Goal: Task Accomplishment & Management: Complete application form

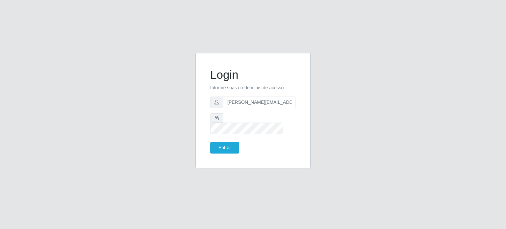
click at [230, 142] on button "Entrar" at bounding box center [224, 148] width 29 height 12
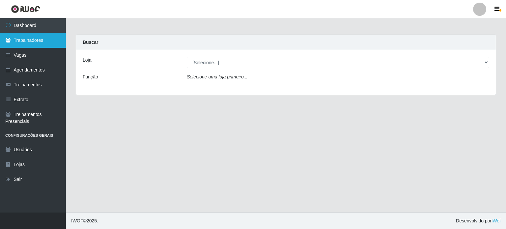
click at [16, 41] on link "Trabalhadores" at bounding box center [33, 40] width 66 height 15
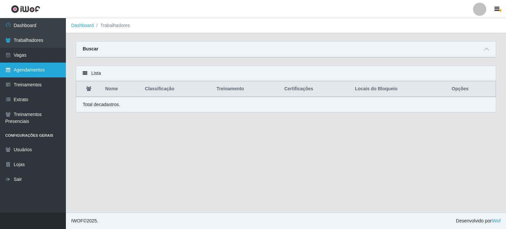
click at [22, 72] on link "Agendamentos" at bounding box center [33, 70] width 66 height 15
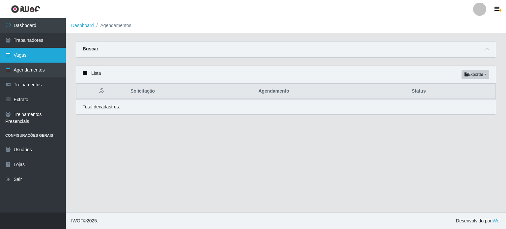
click at [34, 56] on link "Vagas" at bounding box center [33, 55] width 66 height 15
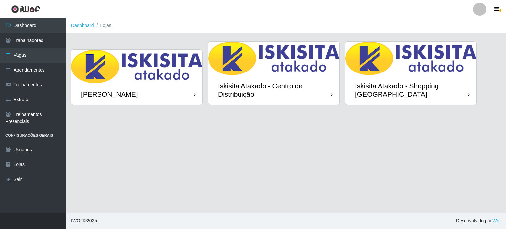
click at [431, 78] on div "Iskisita Atakado - Shopping [GEOGRAPHIC_DATA]" at bounding box center [410, 90] width 131 height 30
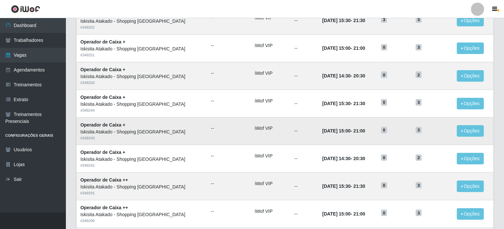
scroll to position [132, 0]
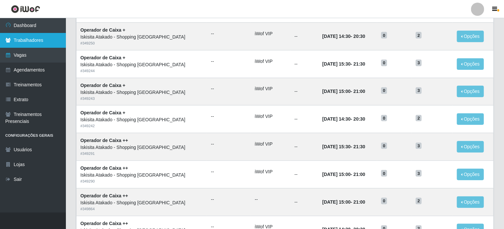
click at [30, 43] on link "Trabalhadores" at bounding box center [33, 40] width 66 height 15
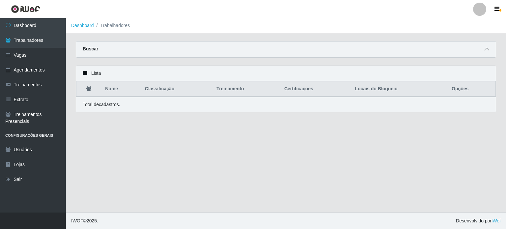
click at [489, 48] on icon at bounding box center [486, 49] width 5 height 5
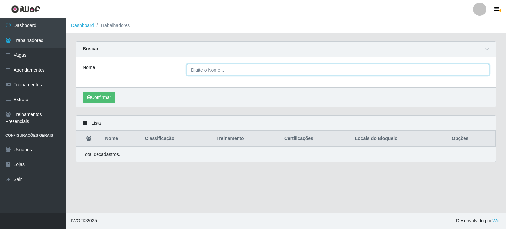
click at [251, 69] on input "Nome" at bounding box center [338, 70] width 303 height 12
click at [252, 69] on input "Nome" at bounding box center [338, 70] width 303 height 12
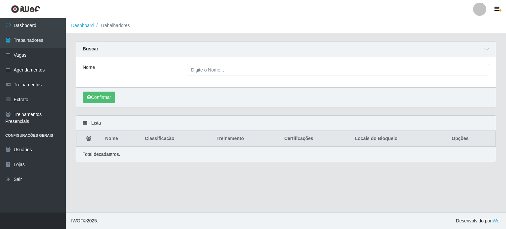
click at [176, 82] on div "Nome" at bounding box center [286, 72] width 420 height 30
click at [26, 71] on link "Agendamentos" at bounding box center [33, 70] width 66 height 15
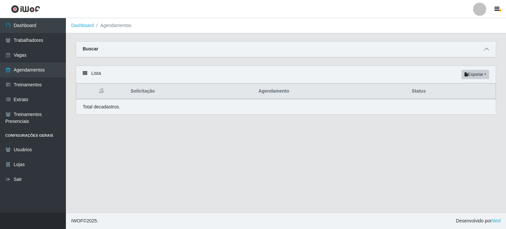
click at [487, 50] on icon at bounding box center [486, 49] width 5 height 5
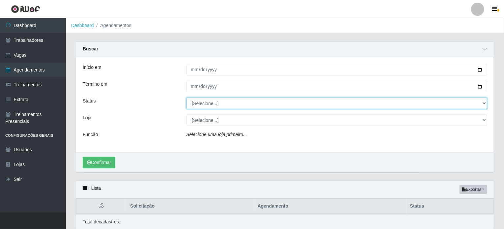
click at [233, 100] on select "[Selecione...] AGENDADO AGUARDANDO LIBERAR EM ANDAMENTO EM REVISÃO FINALIZADO C…" at bounding box center [337, 104] width 301 height 12
select select "FINALIZADO"
click at [187, 98] on select "[Selecione...] AGENDADO AGUARDANDO LIBERAR EM ANDAMENTO EM REVISÃO FINALIZADO C…" at bounding box center [337, 104] width 301 height 12
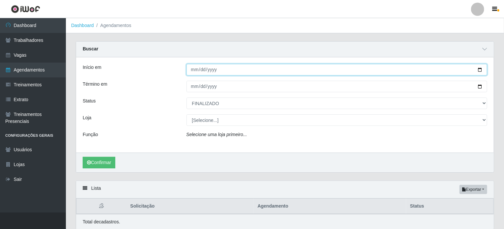
click at [208, 70] on input "Início em" at bounding box center [337, 70] width 301 height 12
click at [482, 72] on input "Início em" at bounding box center [337, 70] width 301 height 12
type input "[DATE]"
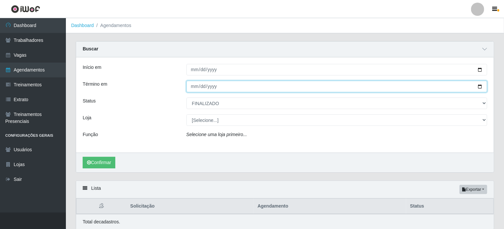
click at [216, 87] on input "Término em" at bounding box center [337, 87] width 301 height 12
click at [479, 85] on input "Término em" at bounding box center [337, 87] width 301 height 12
type input "2025-10-03"
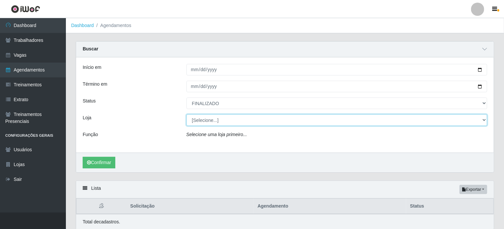
click at [213, 121] on select "[Selecione...] Iskisita Atakado - Alecrim Iskisita Atakado - Centro de Distribu…" at bounding box center [337, 120] width 301 height 12
select select "424"
click at [187, 114] on select "[Selecione...] Iskisita Atakado - Alecrim Iskisita Atakado - Centro de Distribu…" at bounding box center [337, 120] width 301 height 12
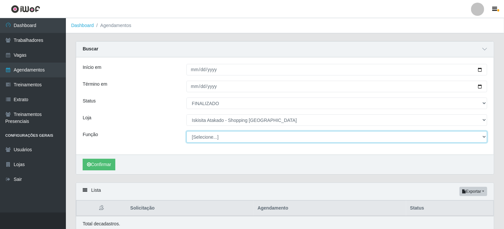
click at [192, 135] on select "[Selecione...] Auxiliar de Estacionamento Auxiliar de Estacionamento + Auxiliar…" at bounding box center [337, 137] width 301 height 12
click at [187, 131] on select "[Selecione...] Auxiliar de Estacionamento Auxiliar de Estacionamento + Auxiliar…" at bounding box center [337, 137] width 301 height 12
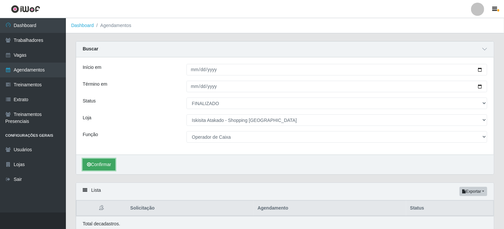
drag, startPoint x: 103, startPoint y: 165, endPoint x: 114, endPoint y: 163, distance: 11.0
click at [103, 164] on button "Confirmar" at bounding box center [99, 165] width 33 height 12
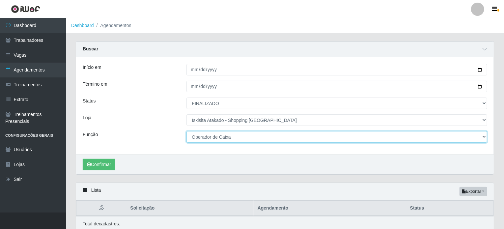
click at [251, 138] on select "[Selecione...] Auxiliar de Estacionamento Auxiliar de Estacionamento + Auxiliar…" at bounding box center [337, 137] width 301 height 12
click at [187, 131] on select "[Selecione...] Auxiliar de Estacionamento Auxiliar de Estacionamento + Auxiliar…" at bounding box center [337, 137] width 301 height 12
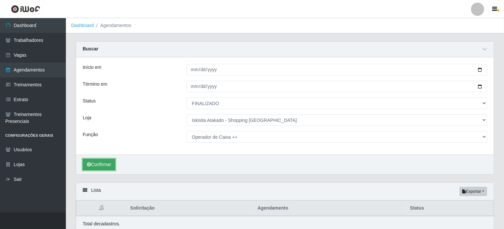
click at [105, 167] on button "Confirmar" at bounding box center [99, 165] width 33 height 12
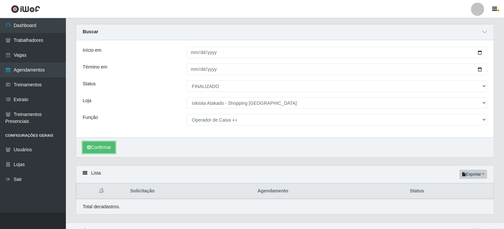
scroll to position [26, 0]
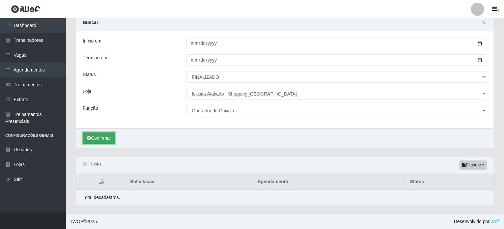
click at [103, 136] on button "Confirmar" at bounding box center [99, 138] width 33 height 12
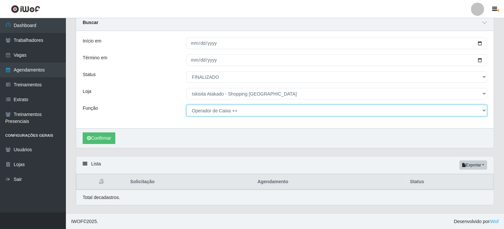
click at [219, 113] on select "[Selecione...] Auxiliar de Estacionamento Auxiliar de Estacionamento + Auxiliar…" at bounding box center [337, 111] width 301 height 12
click at [187, 105] on select "[Selecione...] Auxiliar de Estacionamento Auxiliar de Estacionamento + Auxiliar…" at bounding box center [337, 111] width 301 height 12
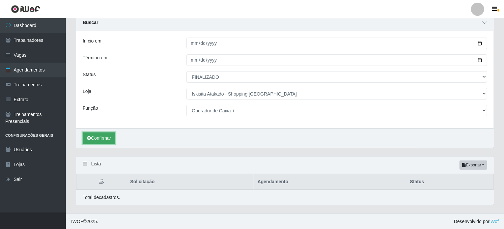
click at [105, 134] on button "Confirmar" at bounding box center [99, 138] width 33 height 12
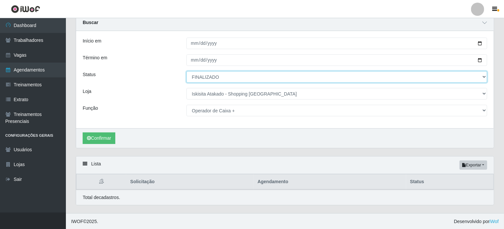
click at [220, 77] on select "[Selecione...] AGENDADO AGUARDANDO LIBERAR EM ANDAMENTO EM REVISÃO FINALIZADO C…" at bounding box center [337, 77] width 301 height 12
click at [187, 71] on select "[Selecione...] AGENDADO AGUARDANDO LIBERAR EM ANDAMENTO EM REVISÃO FINALIZADO C…" at bounding box center [337, 77] width 301 height 12
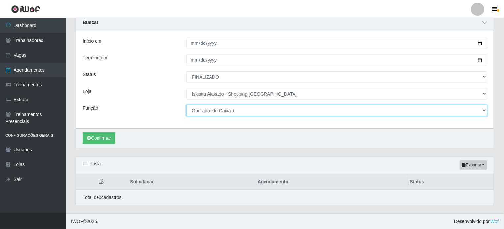
click at [214, 109] on select "[Selecione...] Auxiliar de Estacionamento Auxiliar de Estacionamento + Auxiliar…" at bounding box center [337, 111] width 301 height 12
select select "73"
click at [187, 105] on select "[Selecione...] Auxiliar de Estacionamento Auxiliar de Estacionamento + Auxiliar…" at bounding box center [337, 111] width 301 height 12
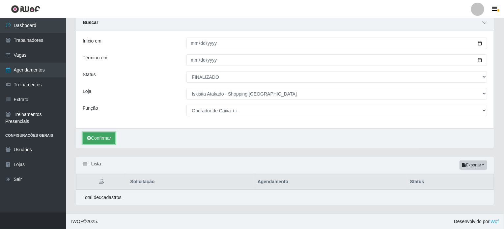
click at [98, 138] on button "Confirmar" at bounding box center [99, 138] width 33 height 12
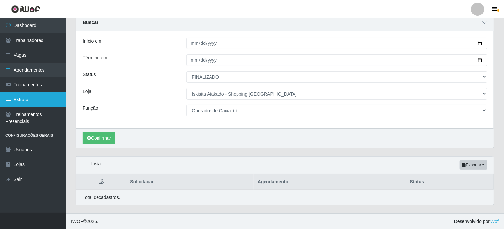
click at [20, 97] on link "Extrato" at bounding box center [33, 99] width 66 height 15
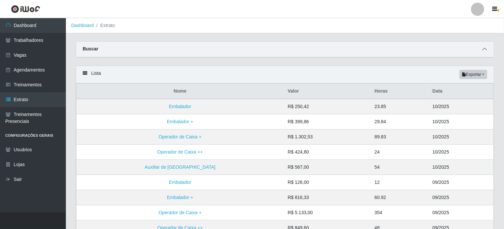
click at [486, 50] on icon at bounding box center [484, 49] width 5 height 5
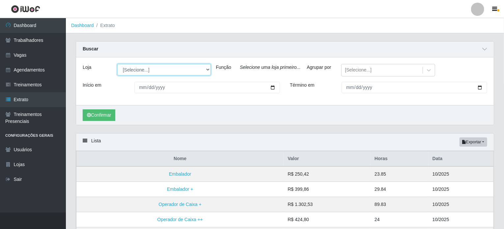
click at [207, 70] on select "[Selecione...] Iskisita Atakado - Alecrim Iskisita Atakado - Centro de Distribu…" at bounding box center [164, 70] width 94 height 12
select select "424"
click at [117, 64] on select "[Selecione...] Iskisita Atakado - Alecrim Iskisita Atakado - Centro de Distribu…" at bounding box center [164, 70] width 94 height 12
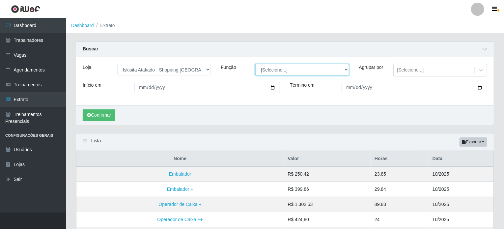
click at [345, 70] on select "[Selecione...] Auxiliar de Estacionamento Auxiliar de Estacionamento + Auxiliar…" at bounding box center [302, 70] width 94 height 12
select select "73"
click at [255, 64] on select "[Selecione...] Auxiliar de Estacionamento Auxiliar de Estacionamento + Auxiliar…" at bounding box center [302, 70] width 94 height 12
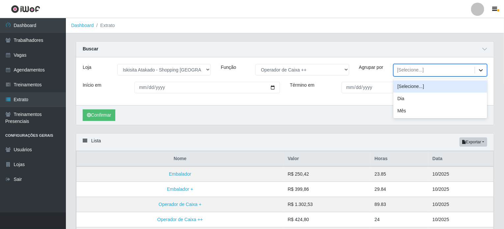
click at [480, 70] on icon at bounding box center [481, 70] width 4 height 2
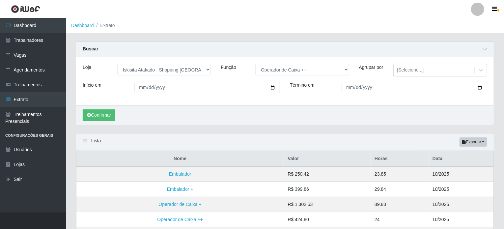
click at [371, 44] on div "Buscar" at bounding box center [285, 50] width 418 height 16
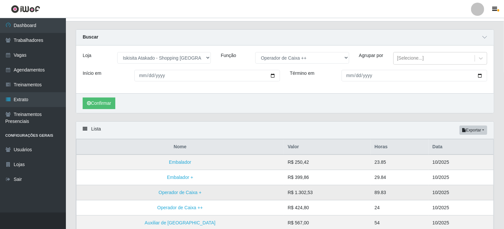
scroll to position [33, 0]
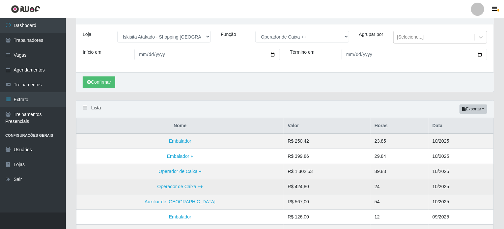
click at [194, 189] on td "Operador de Caixa ++" at bounding box center [180, 186] width 208 height 15
click at [177, 189] on link "Operador de Caixa ++" at bounding box center [180, 186] width 46 height 5
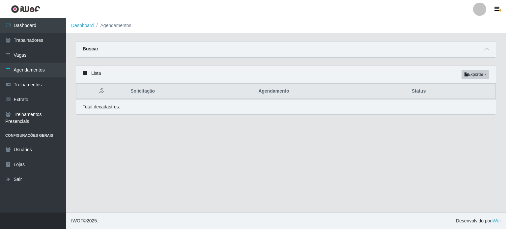
click at [127, 50] on div "Buscar" at bounding box center [286, 50] width 420 height 16
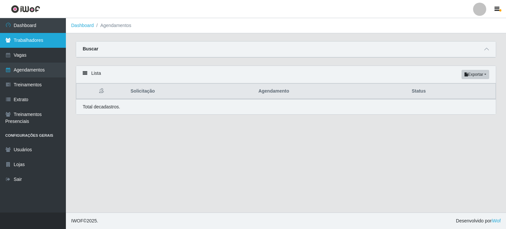
click at [39, 38] on link "Trabalhadores" at bounding box center [33, 40] width 66 height 15
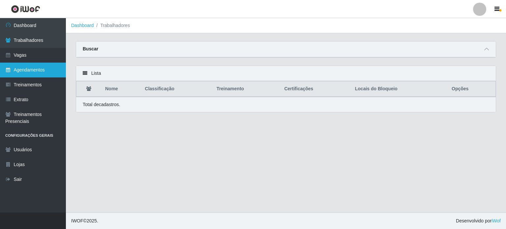
click at [35, 72] on link "Agendamentos" at bounding box center [33, 70] width 66 height 15
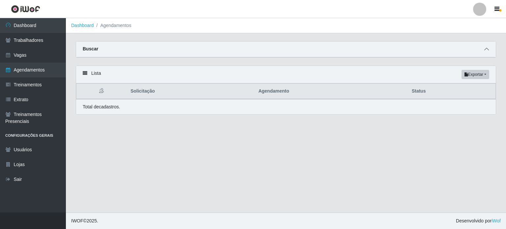
click at [487, 49] on icon at bounding box center [486, 49] width 5 height 5
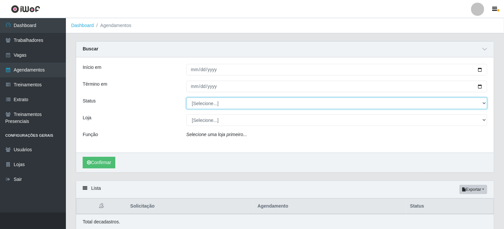
click at [220, 103] on select "[Selecione...] AGENDADO AGUARDANDO LIBERAR EM ANDAMENTO EM REVISÃO FINALIZADO C…" at bounding box center [337, 104] width 301 height 12
select select "FINALIZADO"
click at [187, 98] on select "[Selecione...] AGENDADO AGUARDANDO LIBERAR EM ANDAMENTO EM REVISÃO FINALIZADO C…" at bounding box center [337, 104] width 301 height 12
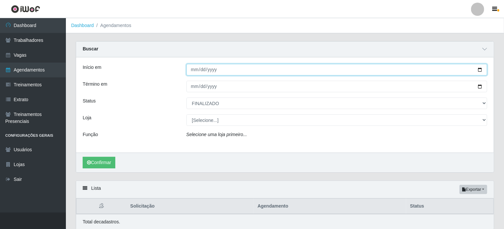
click at [214, 69] on input "Início em" at bounding box center [337, 70] width 301 height 12
click at [194, 72] on input "Início em" at bounding box center [337, 70] width 301 height 12
drag, startPoint x: 484, startPoint y: 69, endPoint x: 478, endPoint y: 70, distance: 5.8
click at [483, 69] on input "Início em" at bounding box center [337, 70] width 301 height 12
click at [480, 69] on input "Início em" at bounding box center [337, 70] width 301 height 12
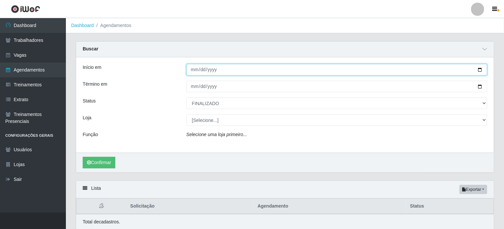
type input "[DATE]"
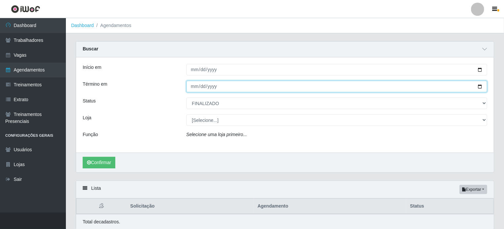
click at [480, 87] on input "Término em" at bounding box center [337, 87] width 301 height 12
type input "[DATE]"
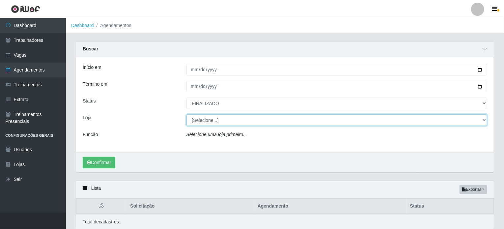
click at [242, 124] on select "[Selecione...] Iskisita Atakado - Alecrim Iskisita Atakado - Centro de Distribu…" at bounding box center [337, 120] width 301 height 12
select select "424"
click at [187, 114] on select "[Selecione...] Iskisita Atakado - Alecrim Iskisita Atakado - Centro de Distribu…" at bounding box center [337, 120] width 301 height 12
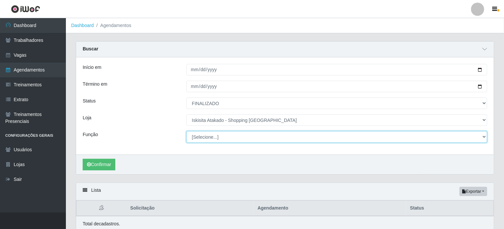
click at [205, 139] on select "[Selecione...] Auxiliar de Estacionamento Auxiliar de Estacionamento + Auxiliar…" at bounding box center [337, 137] width 301 height 12
click at [206, 139] on select "[Selecione...] Auxiliar de Estacionamento Auxiliar de Estacionamento + Auxiliar…" at bounding box center [337, 137] width 301 height 12
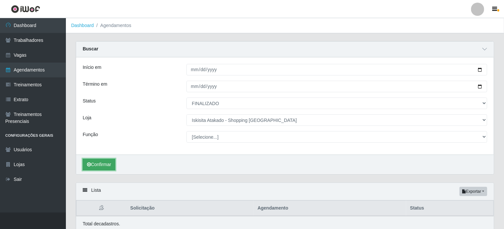
click at [94, 163] on button "Confirmar" at bounding box center [99, 165] width 33 height 12
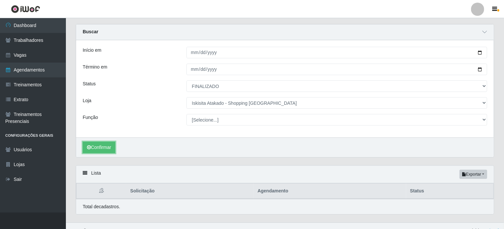
scroll to position [26, 0]
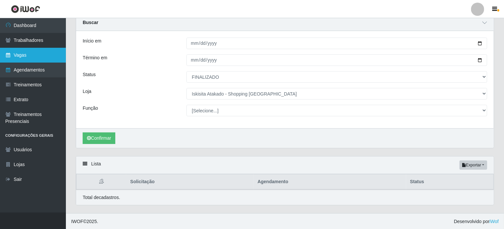
click at [24, 53] on link "Vagas" at bounding box center [33, 55] width 66 height 15
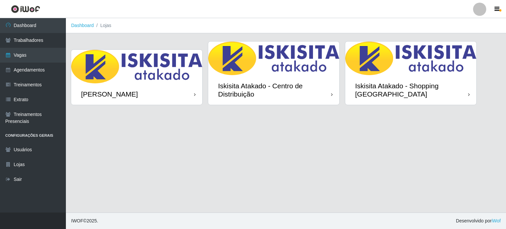
click at [406, 68] on img at bounding box center [410, 59] width 131 height 34
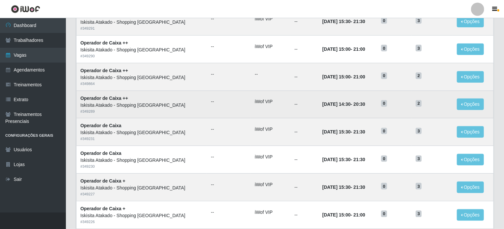
scroll to position [327, 0]
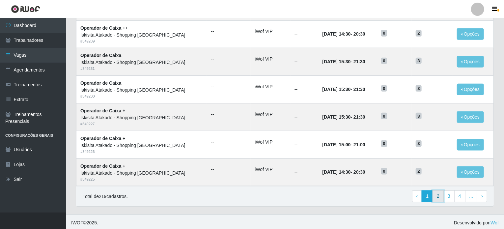
click at [442, 195] on link "2" at bounding box center [438, 196] width 11 height 12
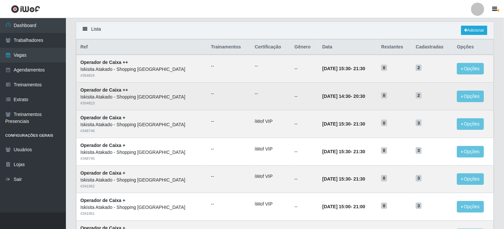
scroll to position [33, 0]
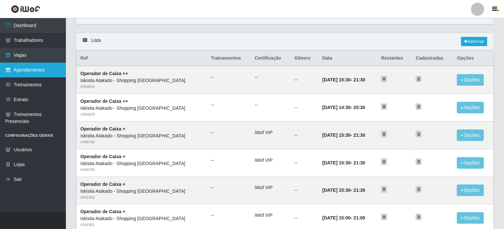
click at [27, 69] on link "Agendamentos" at bounding box center [33, 70] width 66 height 15
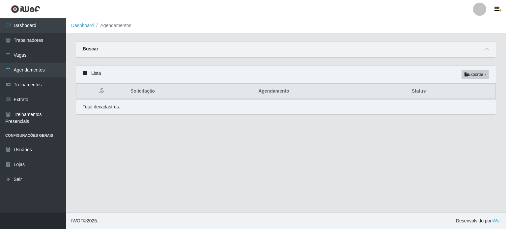
click at [83, 73] on icon at bounding box center [85, 73] width 5 height 5
click at [486, 73] on button "Exportar" at bounding box center [476, 74] width 28 height 9
click at [484, 49] on span at bounding box center [487, 49] width 8 height 8
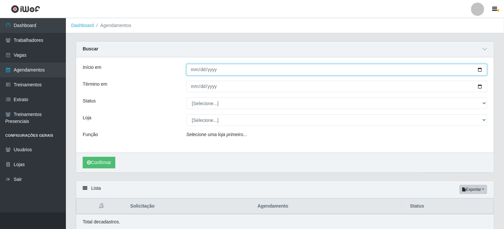
click at [479, 69] on input "Início em" at bounding box center [337, 70] width 301 height 12
type input "[DATE]"
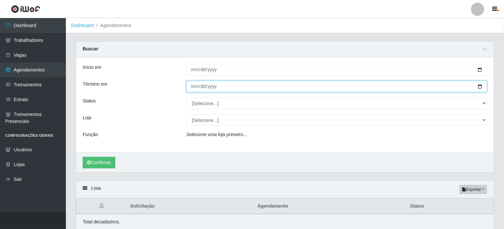
click at [480, 88] on input "Término em" at bounding box center [337, 87] width 301 height 12
type input "[DATE]"
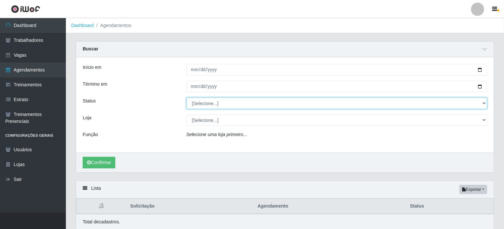
click at [213, 106] on select "[Selecione...] AGENDADO AGUARDANDO LIBERAR EM ANDAMENTO EM REVISÃO FINALIZADO C…" at bounding box center [337, 104] width 301 height 12
click at [214, 106] on select "[Selecione...] AGENDADO AGUARDANDO LIBERAR EM ANDAMENTO EM REVISÃO FINALIZADO C…" at bounding box center [337, 104] width 301 height 12
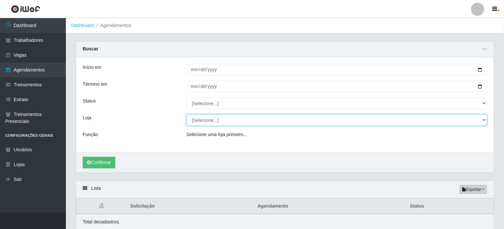
click at [211, 122] on select "[Selecione...] Iskisita Atakado - Alecrim Iskisita Atakado - Centro de Distribu…" at bounding box center [337, 120] width 301 height 12
select select "424"
click at [187, 114] on select "[Selecione...] Iskisita Atakado - Alecrim Iskisita Atakado - Centro de Distribu…" at bounding box center [337, 120] width 301 height 12
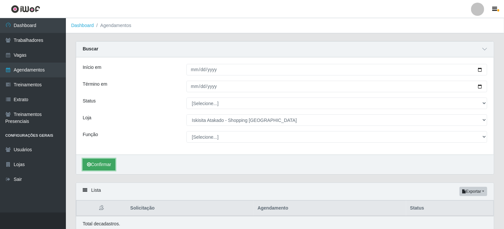
click at [108, 165] on button "Confirmar" at bounding box center [99, 165] width 33 height 12
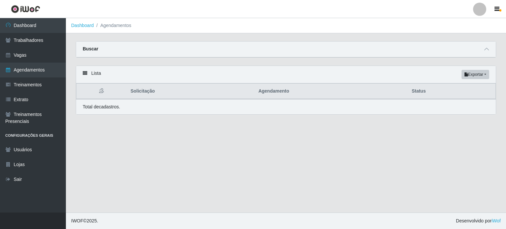
select select "424"
click at [489, 49] on span at bounding box center [487, 49] width 8 height 8
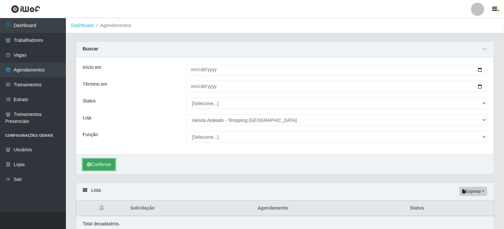
click at [97, 162] on button "Confirmar" at bounding box center [99, 165] width 33 height 12
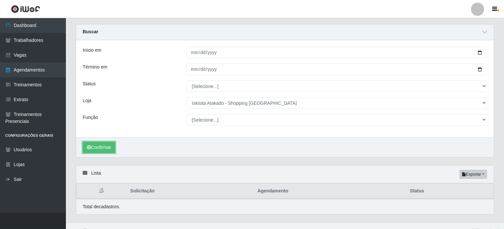
scroll to position [26, 0]
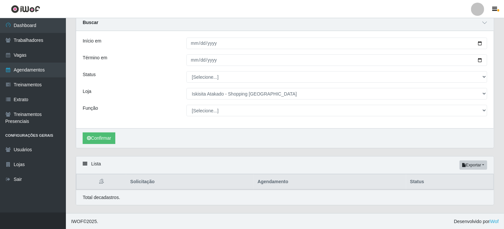
click at [87, 164] on icon at bounding box center [85, 163] width 5 height 5
click at [102, 182] on icon at bounding box center [101, 181] width 5 height 5
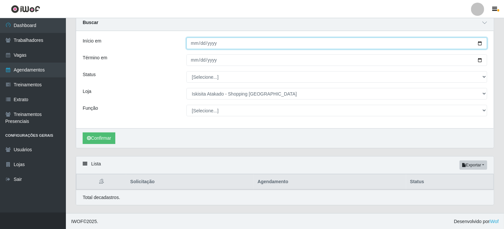
click at [211, 44] on input "[DATE]" at bounding box center [337, 44] width 301 height 12
click at [481, 42] on input "[DATE]" at bounding box center [337, 44] width 301 height 12
type input "2025-10-12"
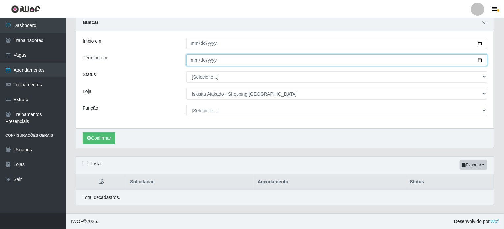
click at [213, 61] on input "[DATE]" at bounding box center [337, 60] width 301 height 12
click at [481, 61] on input "[DATE]" at bounding box center [337, 60] width 301 height 12
type input "2025-10-12"
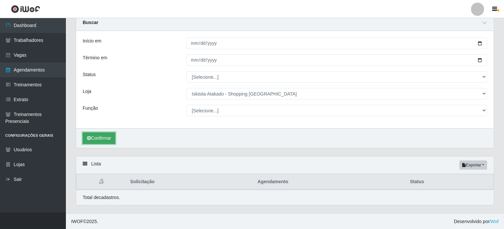
click at [95, 138] on button "Confirmar" at bounding box center [99, 138] width 33 height 12
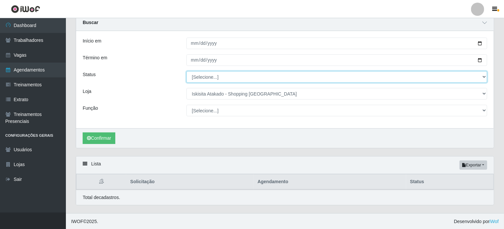
click at [223, 80] on select "[Selecione...] AGENDADO AGUARDANDO LIBERAR EM ANDAMENTO EM REVISÃO FINALIZADO C…" at bounding box center [337, 77] width 301 height 12
select select "AGENDADO"
click at [187, 71] on select "[Selecione...] AGENDADO AGUARDANDO LIBERAR EM ANDAMENTO EM REVISÃO FINALIZADO C…" at bounding box center [337, 77] width 301 height 12
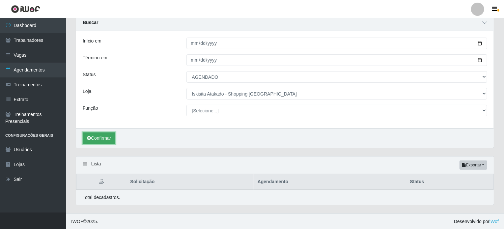
click at [104, 136] on button "Confirmar" at bounding box center [99, 138] width 33 height 12
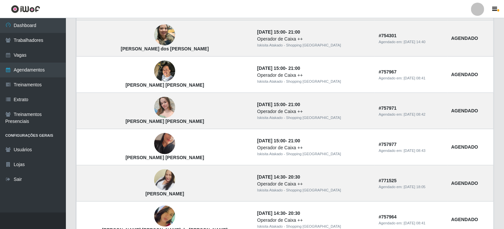
scroll to position [393, 0]
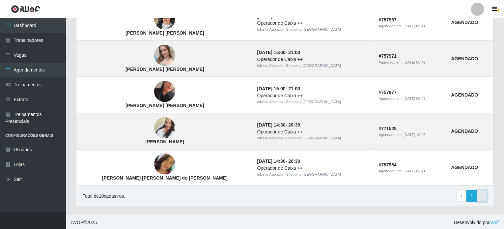
click at [484, 196] on link "› Next" at bounding box center [482, 196] width 10 height 12
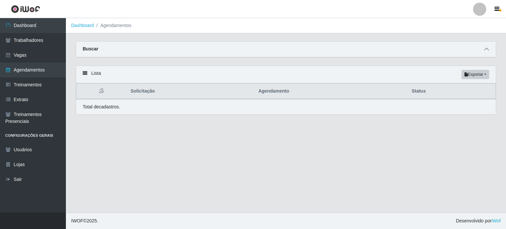
click at [484, 50] on icon at bounding box center [486, 49] width 5 height 5
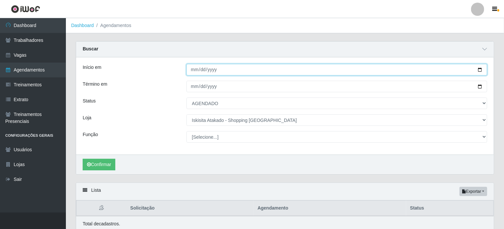
click at [215, 72] on input "[DATE]" at bounding box center [337, 70] width 301 height 12
click at [480, 70] on input "[DATE]" at bounding box center [337, 70] width 301 height 12
type input "[DATE]"
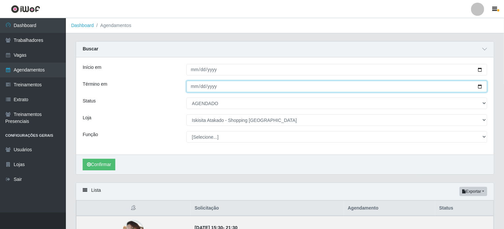
click at [478, 85] on input "[DATE]" at bounding box center [337, 87] width 301 height 12
type input "[DATE]"
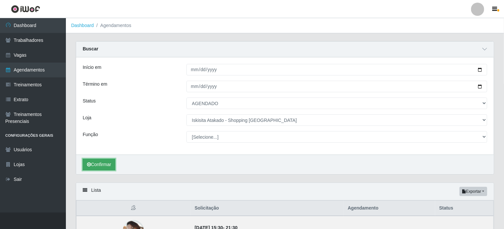
click at [92, 159] on button "Confirmar" at bounding box center [99, 165] width 33 height 12
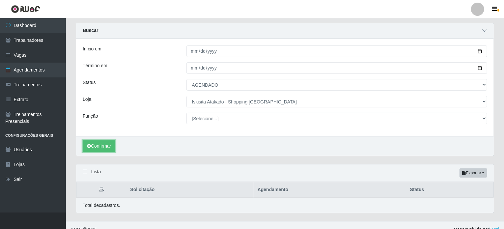
scroll to position [26, 0]
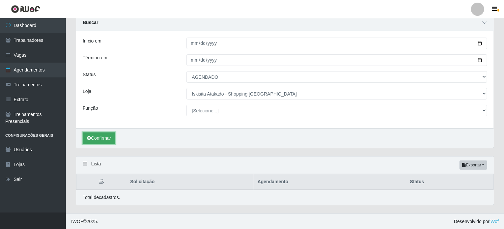
click at [99, 137] on button "Confirmar" at bounding box center [99, 138] width 33 height 12
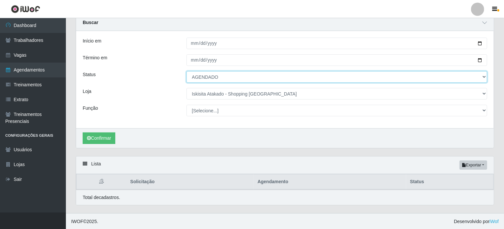
click at [480, 76] on select "[Selecione...] AGENDADO AGUARDANDO LIBERAR EM ANDAMENTO EM REVISÃO FINALIZADO C…" at bounding box center [337, 77] width 301 height 12
select select "FINALIZADO"
click at [187, 71] on select "[Selecione...] AGENDADO AGUARDANDO LIBERAR EM ANDAMENTO EM REVISÃO FINALIZADO C…" at bounding box center [337, 77] width 301 height 12
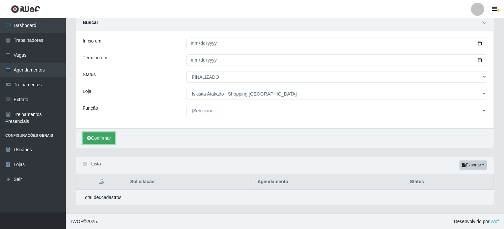
click at [99, 136] on button "Confirmar" at bounding box center [99, 138] width 33 height 12
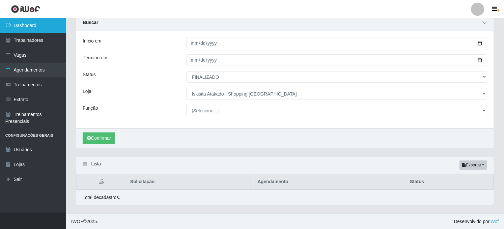
click at [24, 24] on link "Dashboard" at bounding box center [33, 25] width 66 height 15
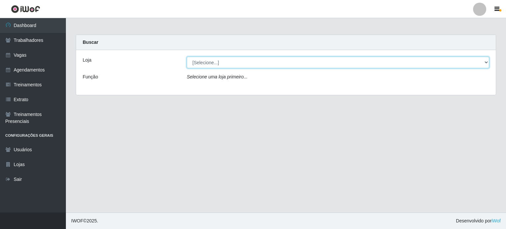
click at [484, 63] on select "[Selecione...] Iskisita Atakado - Alecrim Iskisita Atakado - Centro de Distribu…" at bounding box center [338, 63] width 303 height 12
select select "424"
click at [187, 57] on select "[Selecione...] Iskisita Atakado - Alecrim Iskisita Atakado - Centro de Distribu…" at bounding box center [338, 63] width 303 height 12
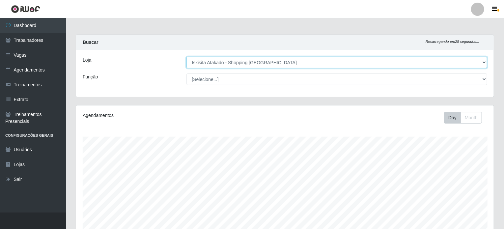
scroll to position [137, 418]
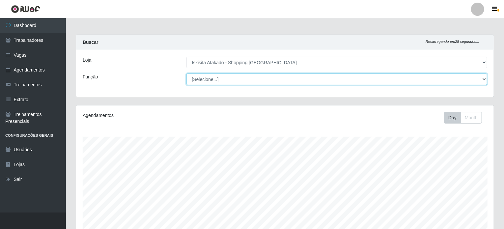
click at [208, 81] on select "[Selecione...] Auxiliar de Estacionamento Auxiliar de Estacionamento + Auxiliar…" at bounding box center [337, 79] width 301 height 12
select select "73"
click at [187, 73] on select "[Selecione...] Auxiliar de Estacionamento Auxiliar de Estacionamento + Auxiliar…" at bounding box center [337, 79] width 301 height 12
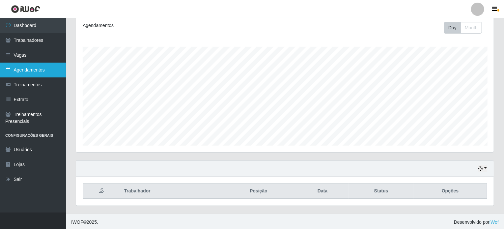
scroll to position [0, 0]
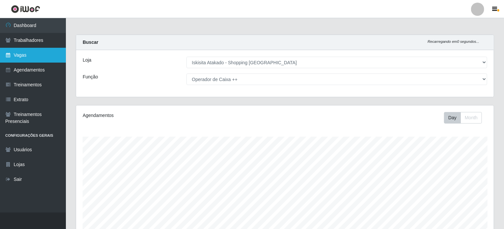
click at [43, 52] on link "Vagas" at bounding box center [33, 55] width 66 height 15
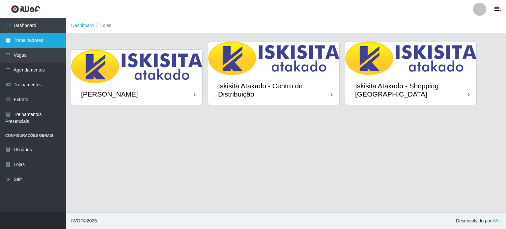
click at [30, 41] on link "Trabalhadores" at bounding box center [33, 40] width 66 height 15
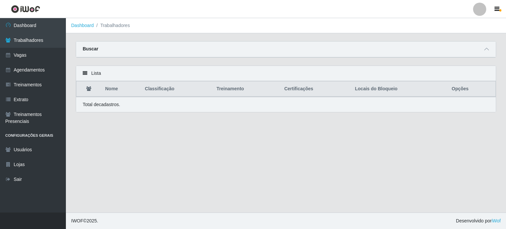
click at [86, 72] on icon at bounding box center [85, 73] width 5 height 5
click at [25, 72] on link "Agendamentos" at bounding box center [33, 70] width 66 height 15
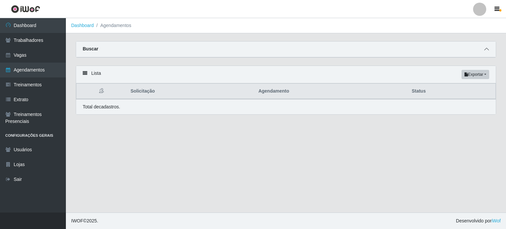
click at [487, 48] on icon at bounding box center [486, 49] width 5 height 5
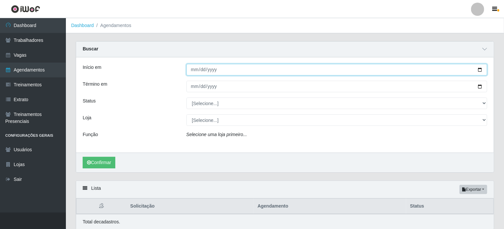
click at [479, 68] on input "Início em" at bounding box center [337, 70] width 301 height 12
type input "[DATE]"
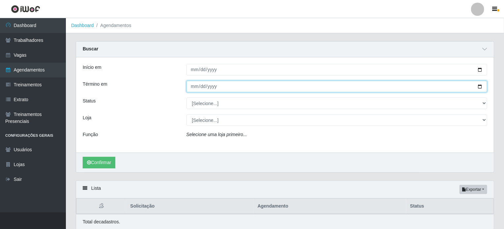
click at [479, 87] on input "Término em" at bounding box center [337, 87] width 301 height 12
type input "[DATE]"
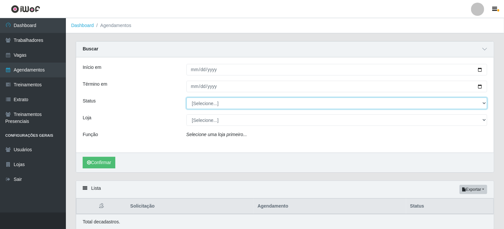
click at [206, 105] on select "[Selecione...] AGENDADO AGUARDANDO LIBERAR EM ANDAMENTO EM REVISÃO FINALIZADO C…" at bounding box center [337, 104] width 301 height 12
select select "FINALIZADO"
click at [187, 98] on select "[Selecione...] AGENDADO AGUARDANDO LIBERAR EM ANDAMENTO EM REVISÃO FINALIZADO C…" at bounding box center [337, 104] width 301 height 12
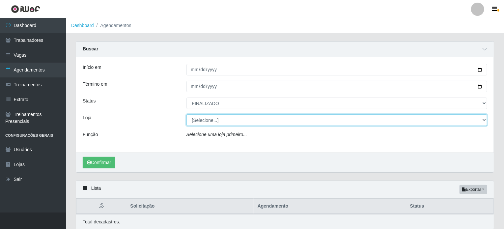
click at [198, 122] on select "[Selecione...] Iskisita Atakado - Alecrim Iskisita Atakado - Centro de Distribu…" at bounding box center [337, 120] width 301 height 12
select select "424"
click at [187, 114] on select "[Selecione...] Iskisita Atakado - Alecrim Iskisita Atakado - Centro de Distribu…" at bounding box center [337, 120] width 301 height 12
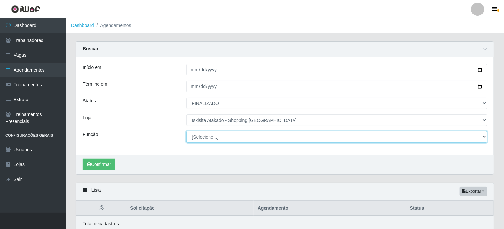
click at [203, 137] on select "[Selecione...] Auxiliar de Estacionamento Auxiliar de Estacionamento + Auxiliar…" at bounding box center [337, 137] width 301 height 12
select select "73"
click at [187, 131] on select "[Selecione...] Auxiliar de Estacionamento Auxiliar de Estacionamento + Auxiliar…" at bounding box center [337, 137] width 301 height 12
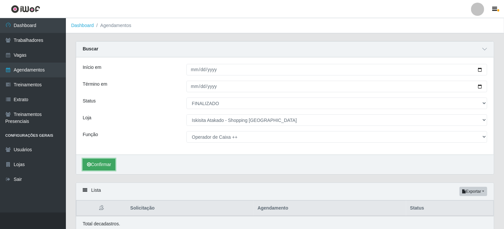
click at [114, 163] on button "Confirmar" at bounding box center [99, 165] width 33 height 12
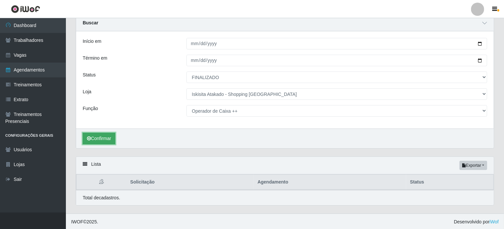
scroll to position [26, 0]
click at [104, 138] on button "Confirmar" at bounding box center [99, 138] width 33 height 12
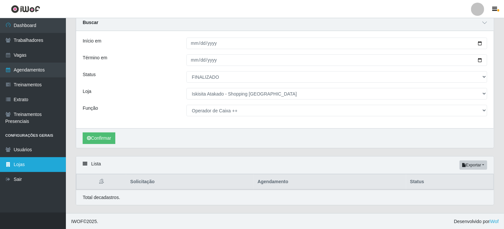
click at [22, 164] on link "Lojas" at bounding box center [33, 164] width 66 height 15
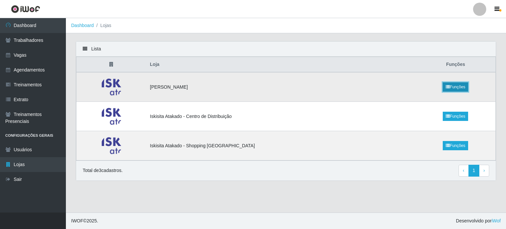
click at [454, 85] on link "Funções" at bounding box center [455, 86] width 25 height 9
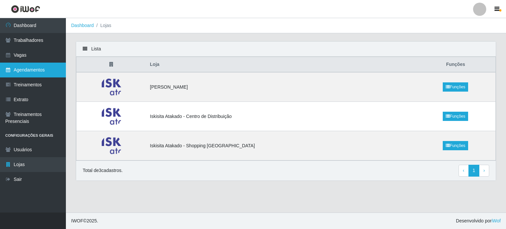
click at [22, 73] on link "Agendamentos" at bounding box center [33, 70] width 66 height 15
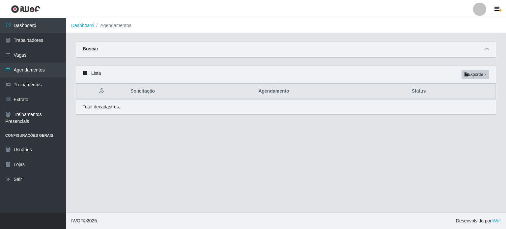
click at [488, 49] on icon at bounding box center [486, 49] width 5 height 5
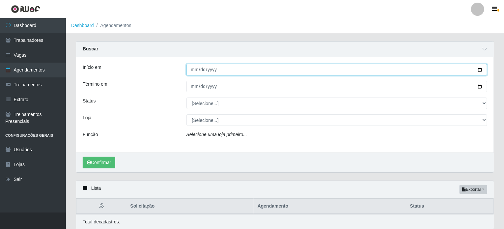
click at [482, 70] on input "Início em" at bounding box center [337, 70] width 301 height 12
click at [480, 69] on input "2025-09-30" at bounding box center [337, 70] width 301 height 12
drag, startPoint x: 482, startPoint y: 70, endPoint x: 469, endPoint y: 71, distance: 13.5
click at [481, 71] on input "2025-08-31" at bounding box center [337, 70] width 301 height 12
type input "2025-09-28"
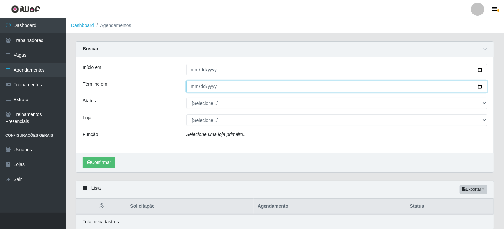
click at [192, 88] on input "Término em" at bounding box center [337, 87] width 301 height 12
click at [478, 88] on input "Término em" at bounding box center [337, 87] width 301 height 12
type input "2025-09-28"
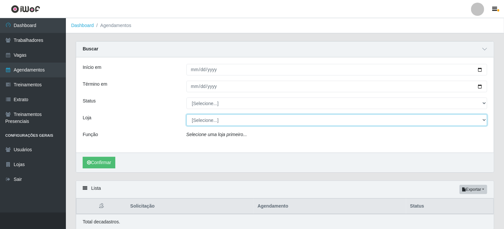
click at [194, 121] on select "[Selecione...] Iskisita Atakado - Alecrim Iskisita Atakado - Centro de Distribu…" at bounding box center [337, 120] width 301 height 12
select select "424"
click at [187, 114] on select "[Selecione...] Iskisita Atakado - Alecrim Iskisita Atakado - Centro de Distribu…" at bounding box center [337, 120] width 301 height 12
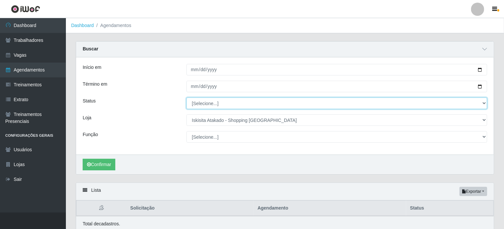
click at [213, 102] on select "[Selecione...] AGENDADO AGUARDANDO LIBERAR EM ANDAMENTO EM REVISÃO FINALIZADO C…" at bounding box center [337, 104] width 301 height 12
select select "FINALIZADO"
click at [187, 98] on select "[Selecione...] AGENDADO AGUARDANDO LIBERAR EM ANDAMENTO EM REVISÃO FINALIZADO C…" at bounding box center [337, 104] width 301 height 12
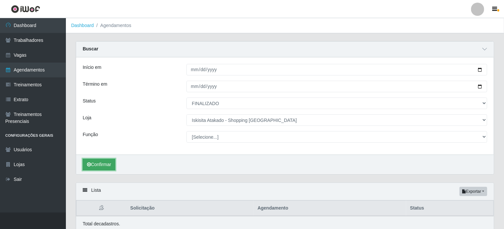
click at [103, 165] on button "Confirmar" at bounding box center [99, 165] width 33 height 12
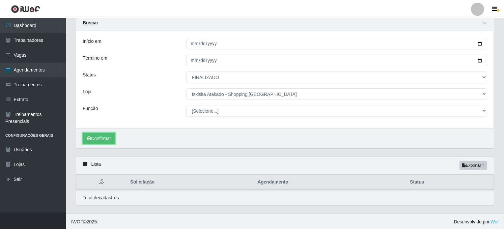
scroll to position [26, 0]
click at [41, 153] on link "Usuários" at bounding box center [33, 149] width 66 height 15
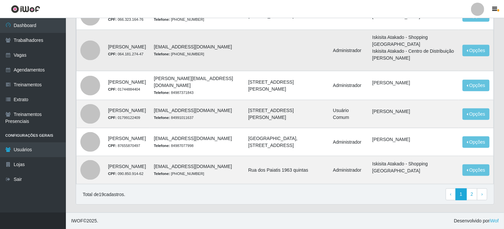
scroll to position [374, 0]
click at [473, 192] on link "2" at bounding box center [472, 194] width 11 height 12
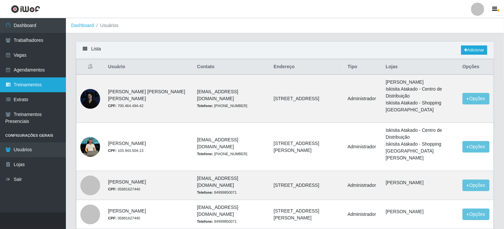
click at [24, 87] on link "Treinamentos" at bounding box center [33, 84] width 66 height 15
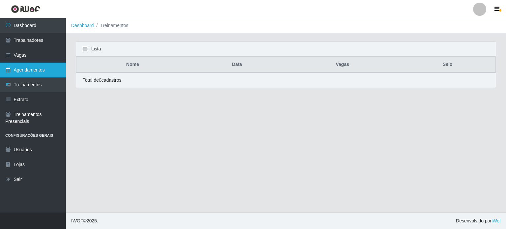
click at [28, 71] on link "Agendamentos" at bounding box center [33, 70] width 66 height 15
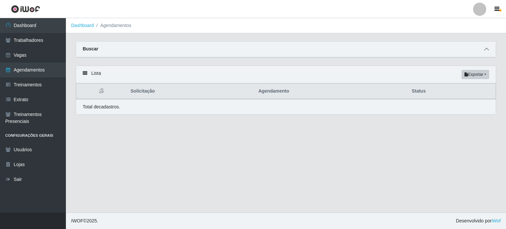
click at [486, 51] on icon at bounding box center [486, 49] width 5 height 5
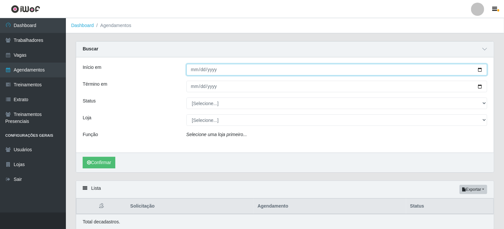
click at [220, 70] on input "Início em" at bounding box center [337, 70] width 301 height 12
click at [479, 69] on input "Início em" at bounding box center [337, 70] width 301 height 12
type input "[DATE]"
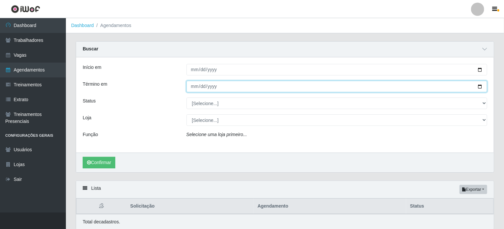
click at [478, 86] on input "Término em" at bounding box center [337, 87] width 301 height 12
type input "[DATE]"
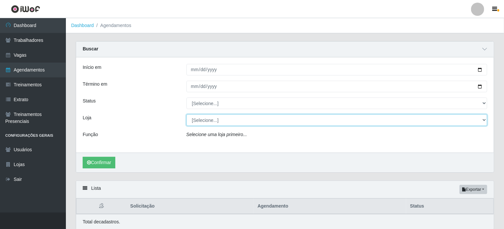
click at [196, 121] on select "[Selecione...] Iskisita Atakado - Alecrim Iskisita Atakado - Centro de Distribu…" at bounding box center [337, 120] width 301 height 12
select select "424"
click at [187, 114] on select "[Selecione...] Iskisita Atakado - Alecrim Iskisita Atakado - Centro de Distribu…" at bounding box center [337, 120] width 301 height 12
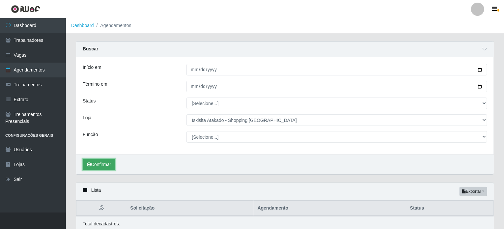
click at [113, 163] on button "Confirmar" at bounding box center [99, 165] width 33 height 12
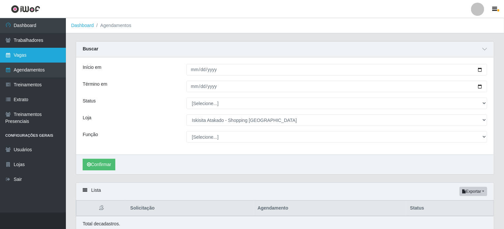
click at [24, 58] on link "Vagas" at bounding box center [33, 55] width 66 height 15
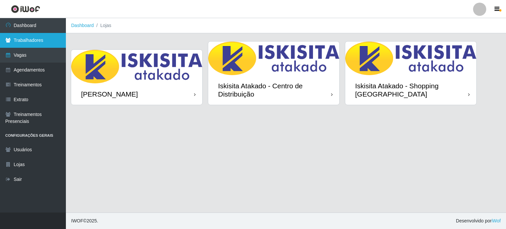
click at [11, 41] on link "Trabalhadores" at bounding box center [33, 40] width 66 height 15
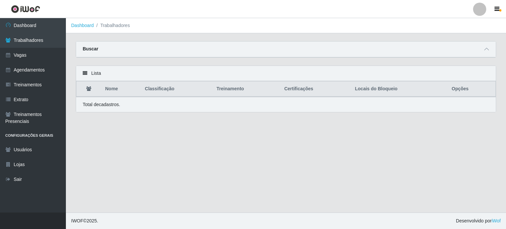
click at [85, 73] on icon at bounding box center [85, 73] width 5 height 5
click at [488, 50] on icon at bounding box center [486, 49] width 5 height 5
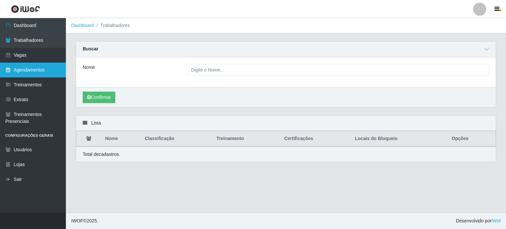
click at [22, 73] on link "Agendamentos" at bounding box center [33, 70] width 66 height 15
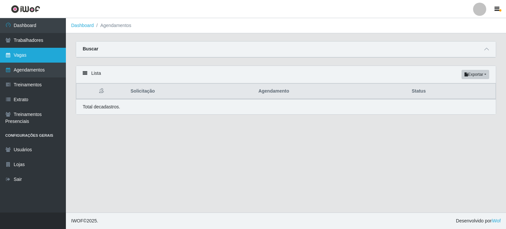
click at [21, 58] on link "Vagas" at bounding box center [33, 55] width 66 height 15
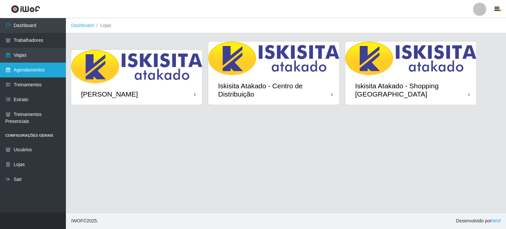
click at [20, 68] on link "Agendamentos" at bounding box center [33, 70] width 66 height 15
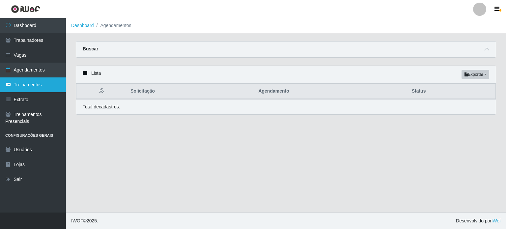
click at [25, 80] on link "Treinamentos" at bounding box center [33, 84] width 66 height 15
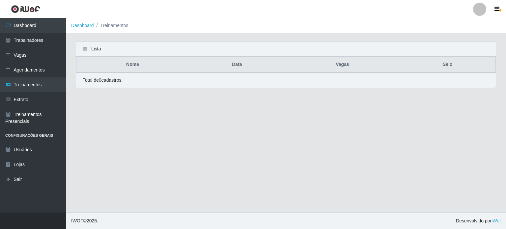
click at [84, 48] on icon at bounding box center [85, 48] width 5 height 5
click at [88, 46] on div "Lista" at bounding box center [286, 49] width 420 height 15
drag, startPoint x: 26, startPoint y: 70, endPoint x: 23, endPoint y: 66, distance: 5.7
click at [26, 70] on link "Agendamentos" at bounding box center [33, 70] width 66 height 15
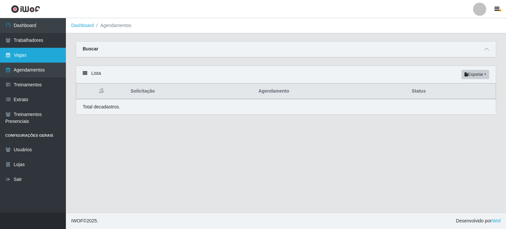
click at [25, 57] on link "Vagas" at bounding box center [33, 55] width 66 height 15
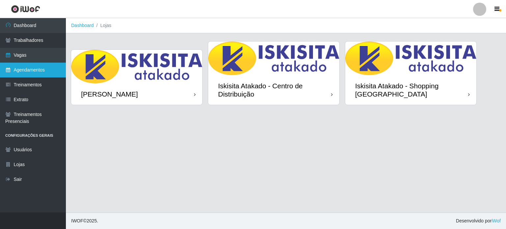
click at [28, 71] on link "Agendamentos" at bounding box center [33, 70] width 66 height 15
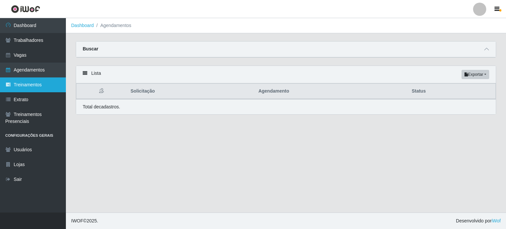
click at [27, 84] on link "Treinamentos" at bounding box center [33, 84] width 66 height 15
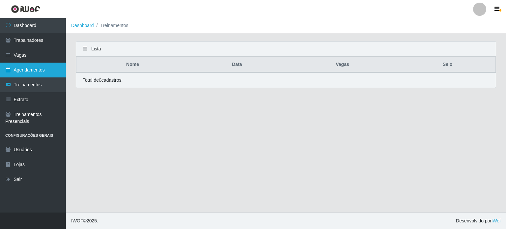
click at [32, 73] on link "Agendamentos" at bounding box center [33, 70] width 66 height 15
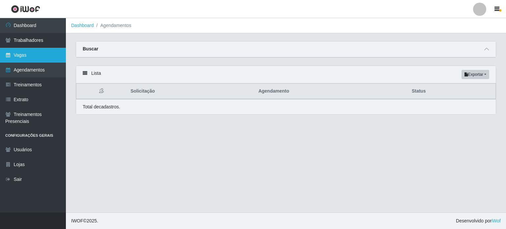
click at [32, 59] on link "Vagas" at bounding box center [33, 55] width 66 height 15
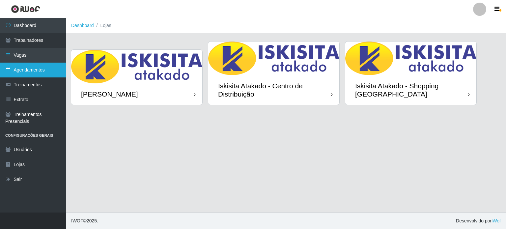
click at [30, 66] on link "Agendamentos" at bounding box center [33, 70] width 66 height 15
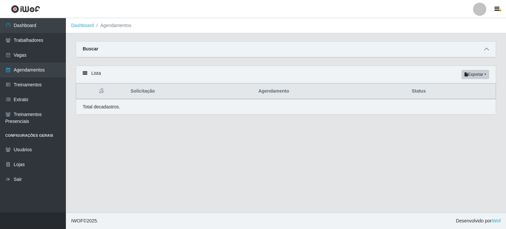
click at [487, 48] on icon at bounding box center [486, 49] width 5 height 5
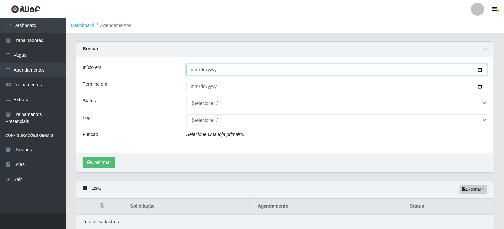
click at [480, 69] on input "Início em" at bounding box center [337, 70] width 301 height 12
type input "[DATE]"
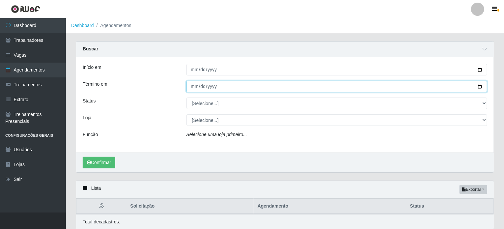
click at [481, 87] on input "Término em" at bounding box center [337, 87] width 301 height 12
type input "[DATE]"
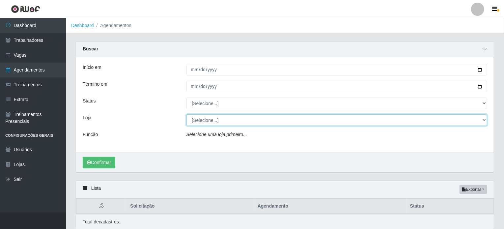
click at [201, 120] on select "[Selecione...] Iskisita Atakado - Alecrim Iskisita Atakado - Centro de Distribu…" at bounding box center [337, 120] width 301 height 12
select select "424"
click at [187, 114] on select "[Selecione...] Iskisita Atakado - Alecrim Iskisita Atakado - Centro de Distribu…" at bounding box center [337, 120] width 301 height 12
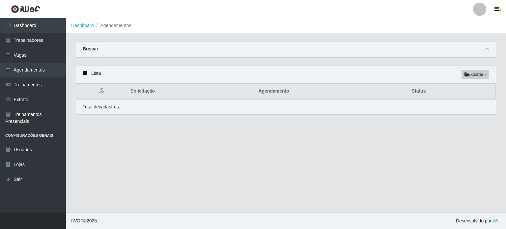
click at [488, 48] on icon at bounding box center [486, 49] width 5 height 5
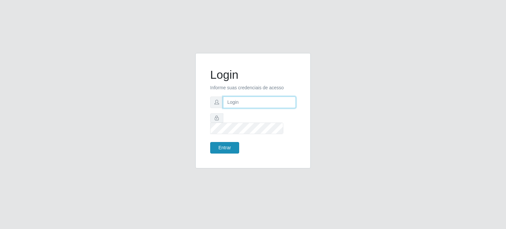
type input "[PERSON_NAME][EMAIL_ADDRESS][DOMAIN_NAME]"
click at [227, 142] on button "Entrar" at bounding box center [224, 148] width 29 height 12
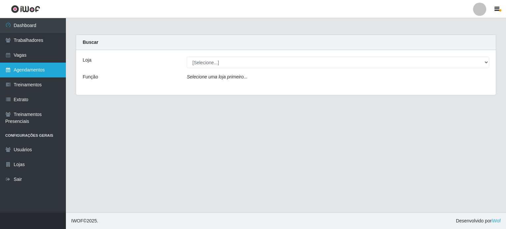
click at [44, 70] on link "Agendamentos" at bounding box center [33, 70] width 66 height 15
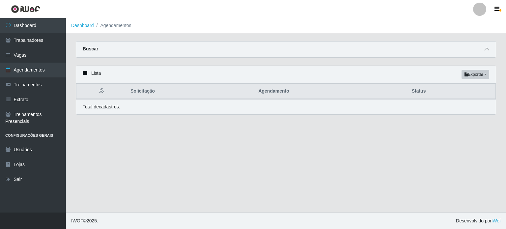
click at [487, 47] on icon at bounding box center [486, 49] width 5 height 5
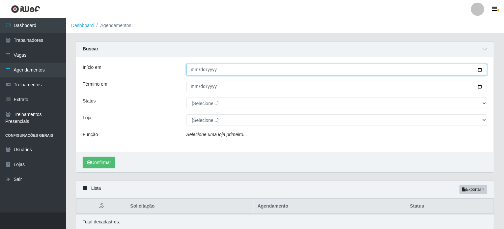
click at [481, 70] on input "Início em" at bounding box center [337, 70] width 301 height 12
type input "[DATE]"
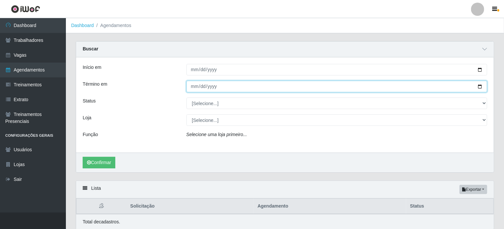
drag, startPoint x: 478, startPoint y: 85, endPoint x: 459, endPoint y: 90, distance: 20.6
click at [478, 85] on input "Término em" at bounding box center [337, 87] width 301 height 12
type input "[DATE]"
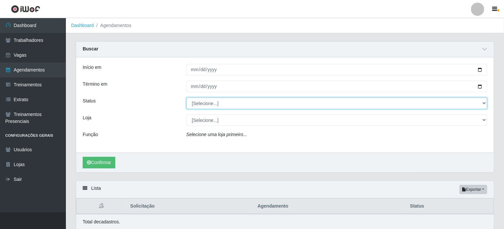
click at [199, 105] on select "[Selecione...] AGENDADO AGUARDANDO LIBERAR EM ANDAMENTO EM REVISÃO FINALIZADO C…" at bounding box center [337, 104] width 301 height 12
select select "FINALIZADO"
click at [187, 98] on select "[Selecione...] AGENDADO AGUARDANDO LIBERAR EM ANDAMENTO EM REVISÃO FINALIZADO C…" at bounding box center [337, 104] width 301 height 12
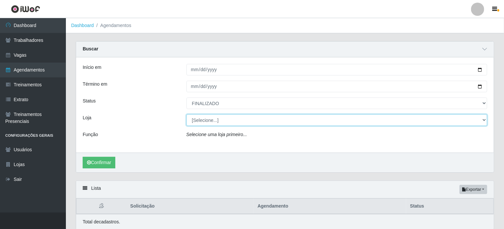
click at [212, 122] on select "[Selecione...] Iskisita Atakado - Alecrim Iskisita Atakado - Centro de Distribu…" at bounding box center [337, 120] width 301 height 12
select select "424"
click at [187, 114] on select "[Selecione...] Iskisita Atakado - Alecrim Iskisita Atakado - Centro de Distribu…" at bounding box center [337, 120] width 301 height 12
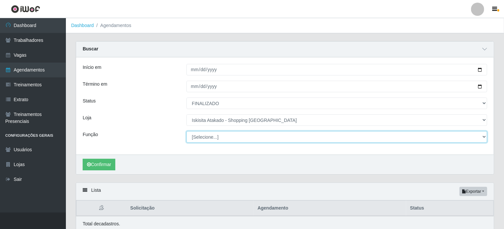
click at [208, 137] on select "[Selecione...] Auxiliar de Estacionamento Auxiliar de Estacionamento + Auxiliar…" at bounding box center [337, 137] width 301 height 12
select select "73"
click at [187, 131] on select "[Selecione...] Auxiliar de Estacionamento Auxiliar de Estacionamento + Auxiliar…" at bounding box center [337, 137] width 301 height 12
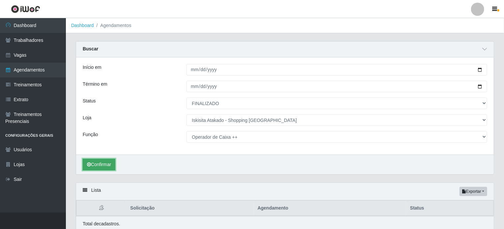
click at [104, 164] on button "Confirmar" at bounding box center [99, 165] width 33 height 12
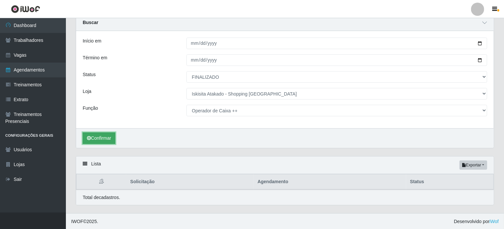
click at [104, 140] on button "Confirmar" at bounding box center [99, 138] width 33 height 12
click at [85, 164] on icon at bounding box center [85, 163] width 5 height 5
click at [111, 136] on button "Confirmar" at bounding box center [99, 138] width 33 height 12
click at [134, 137] on div "Confirmar" at bounding box center [285, 138] width 418 height 20
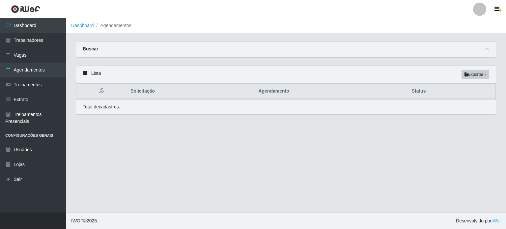
select select "FINALIZADO"
select select "424"
select select "73"
click at [489, 50] on icon at bounding box center [486, 49] width 5 height 5
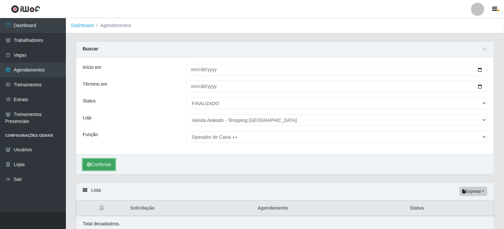
click at [102, 166] on button "Confirmar" at bounding box center [99, 165] width 33 height 12
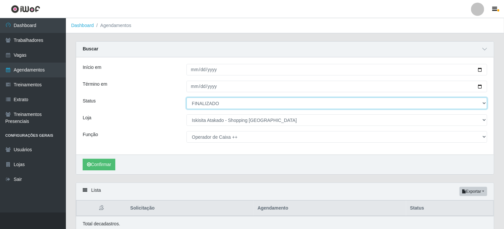
click at [484, 105] on select "[Selecione...] AGENDADO AGUARDANDO LIBERAR EM ANDAMENTO EM REVISÃO FINALIZADO C…" at bounding box center [337, 104] width 301 height 12
select select "[Selecione...]"
click at [187, 98] on select "[Selecione...] AGENDADO AGUARDANDO LIBERAR EM ANDAMENTO EM REVISÃO FINALIZADO C…" at bounding box center [337, 104] width 301 height 12
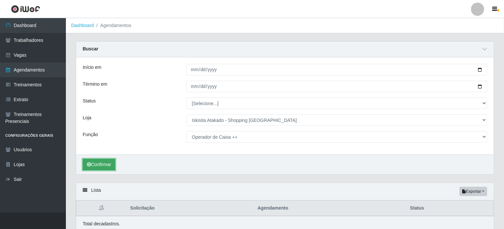
click at [101, 164] on button "Confirmar" at bounding box center [99, 165] width 33 height 12
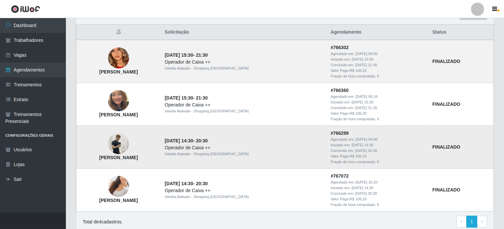
scroll to position [165, 0]
